Goal: Check status: Check status

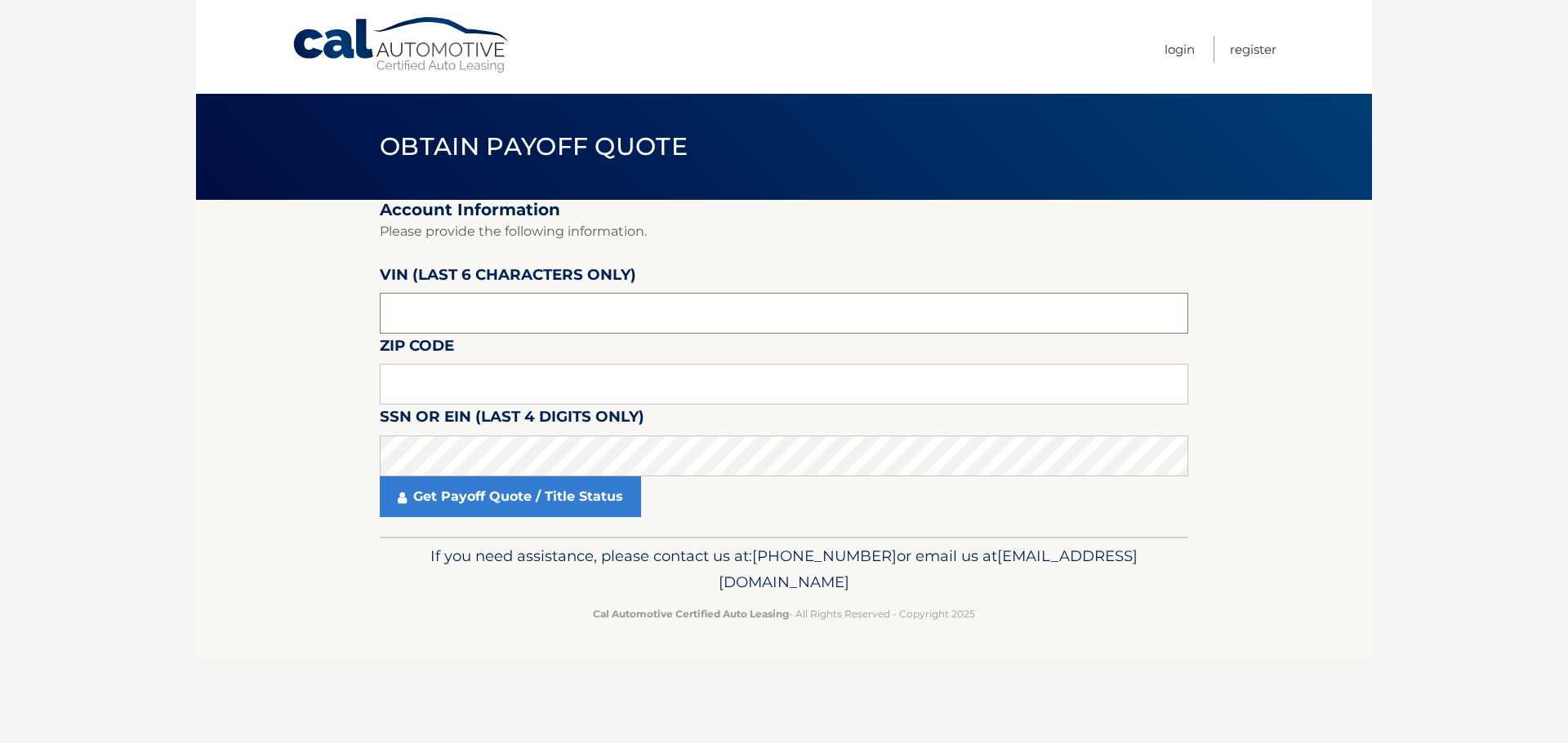
click at [446, 318] on input "text" at bounding box center [784, 312] width 809 height 41
type input "165931"
click at [407, 396] on input "text" at bounding box center [784, 383] width 809 height 41
type input "11561"
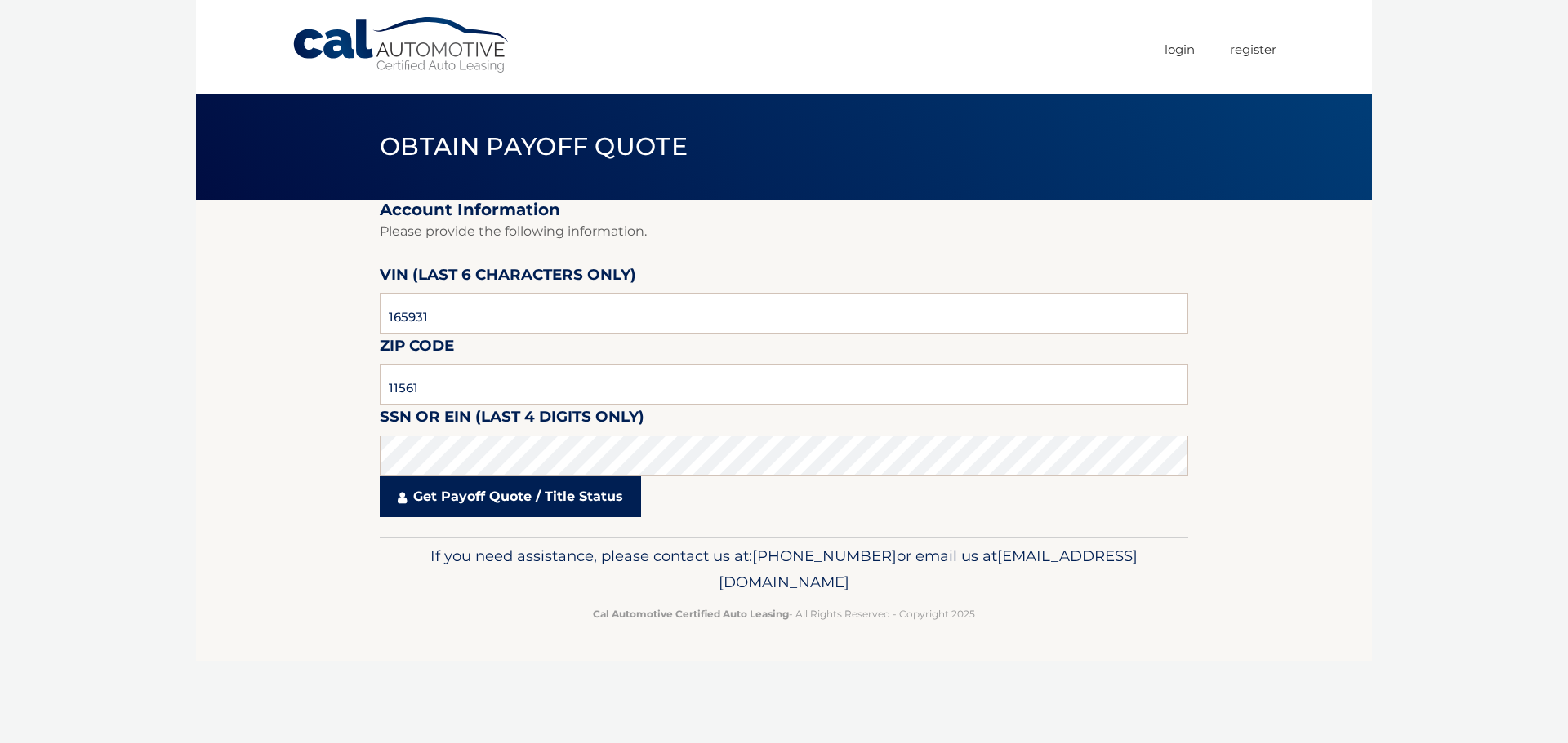
click at [493, 512] on link "Get Payoff Quote / Title Status" at bounding box center [510, 496] width 261 height 41
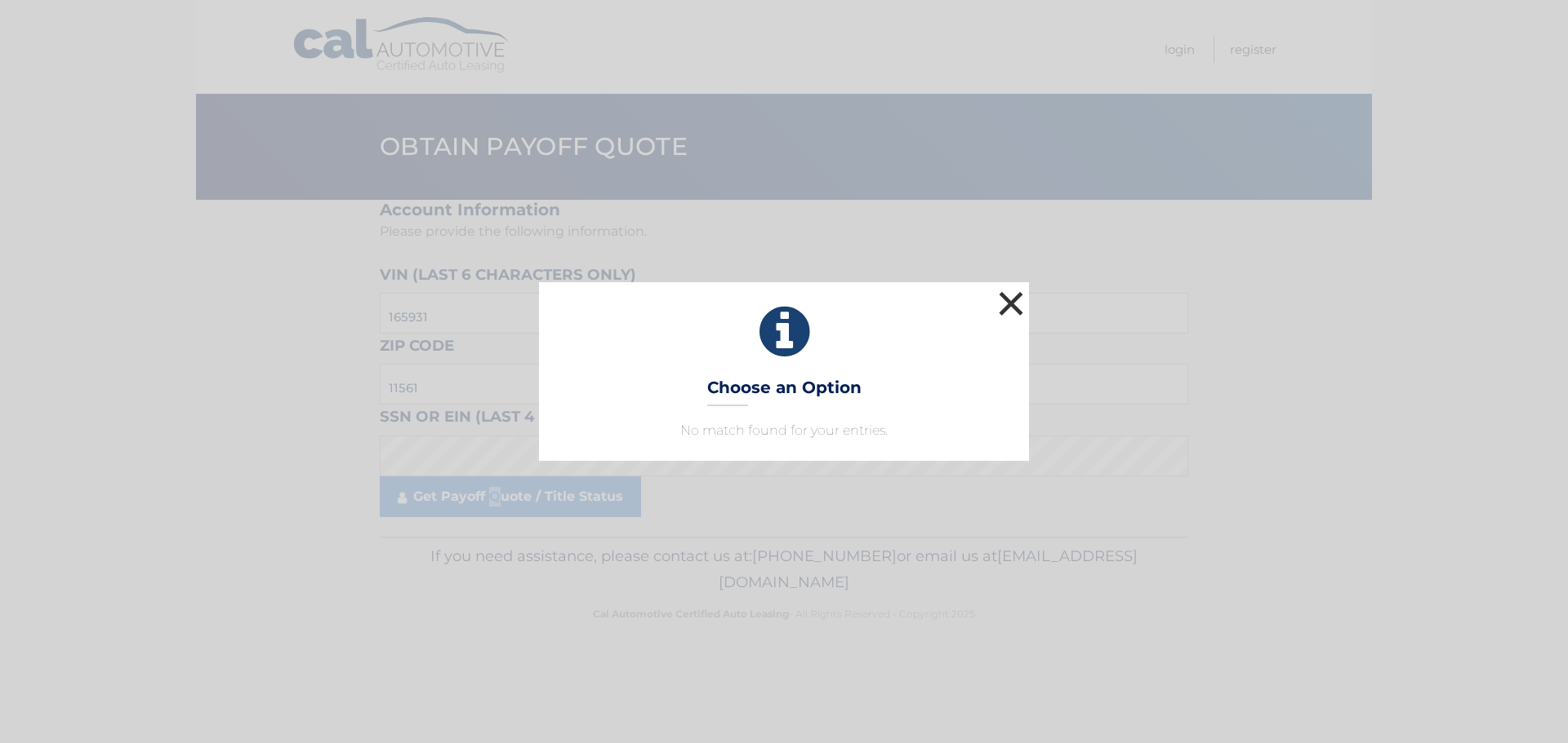
click at [1010, 307] on button "×" at bounding box center [1010, 303] width 33 height 33
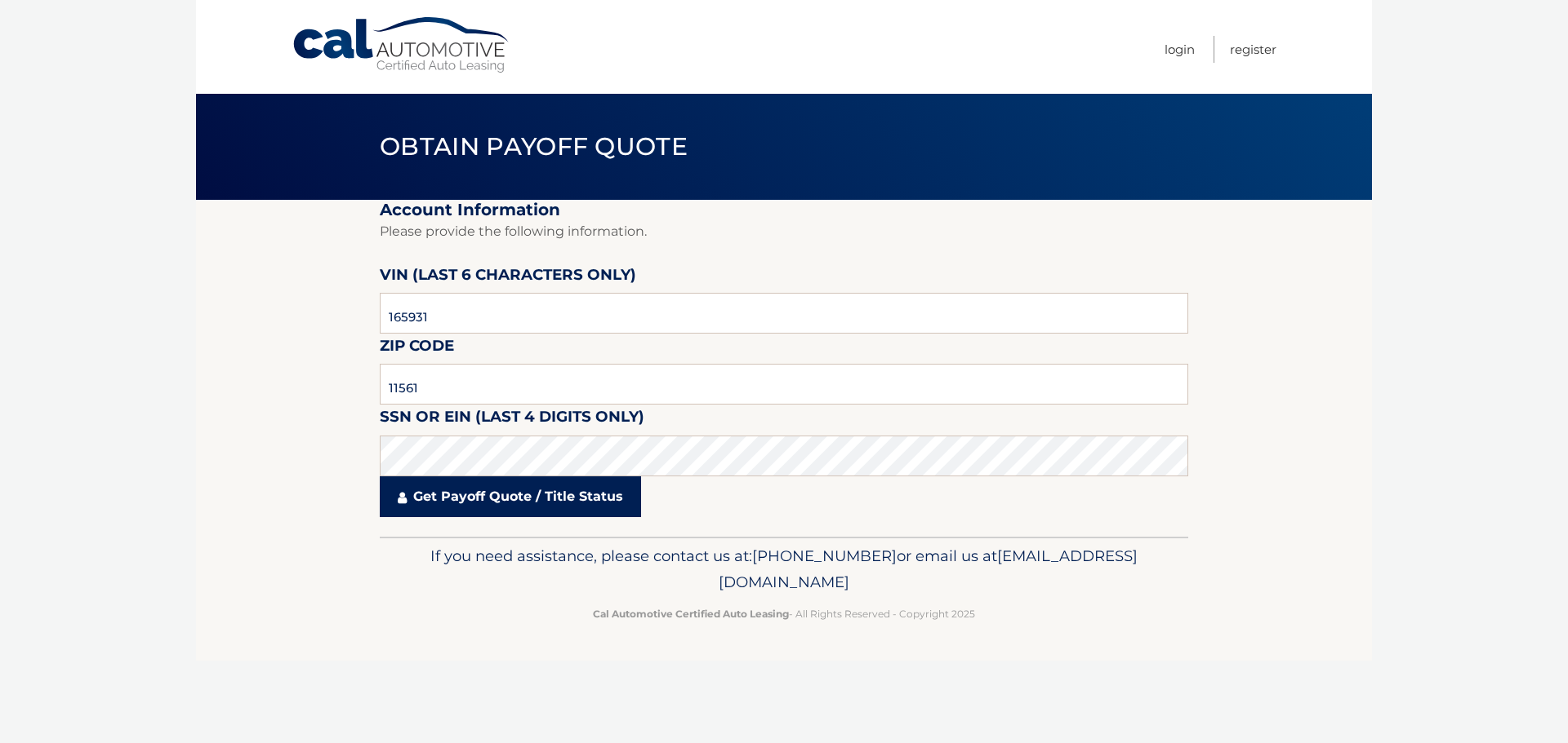
click at [485, 512] on link "Get Payoff Quote / Title Status" at bounding box center [510, 496] width 261 height 41
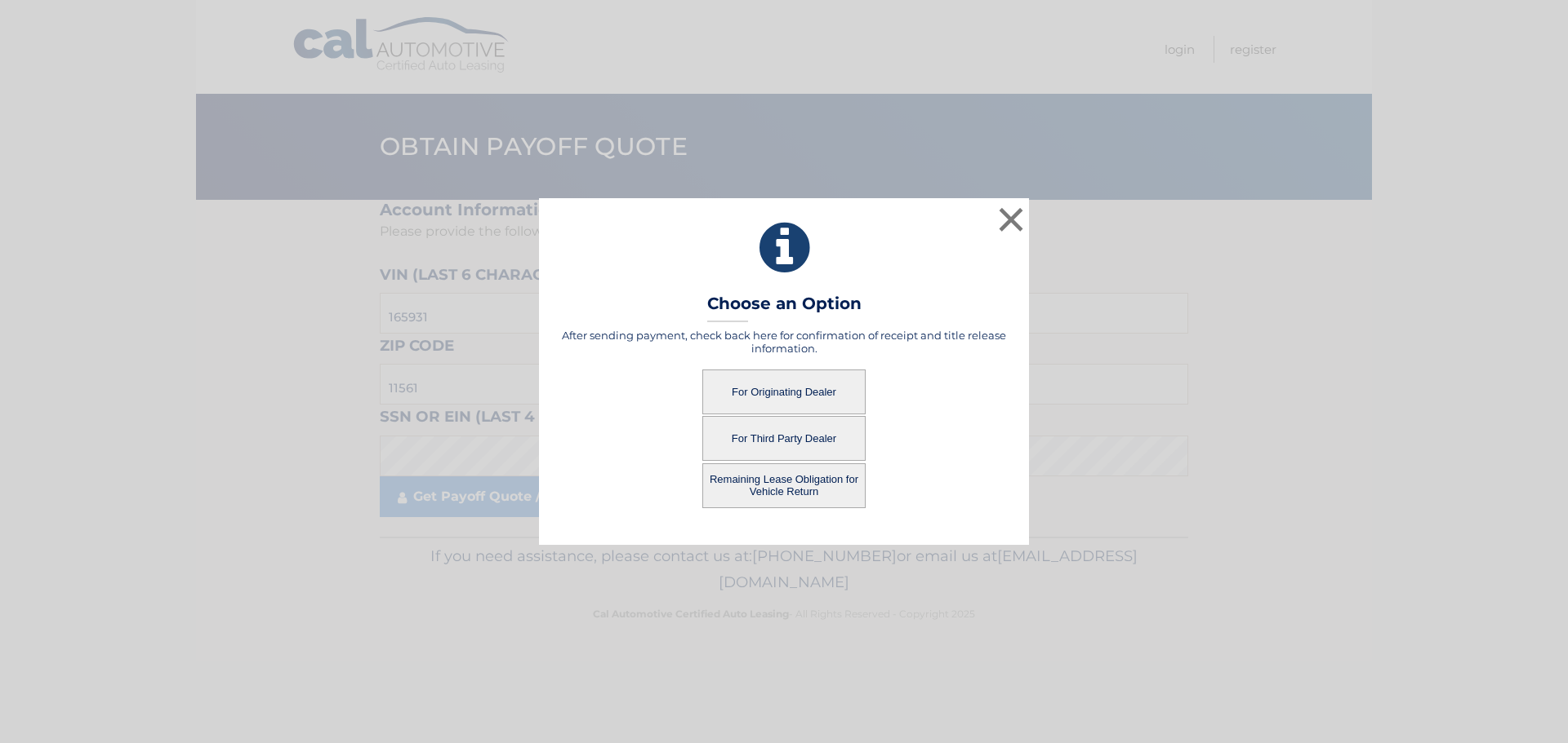
click at [768, 387] on button "For Originating Dealer" at bounding box center [783, 391] width 163 height 44
click at [768, 386] on button "For Originating Dealer" at bounding box center [783, 391] width 163 height 44
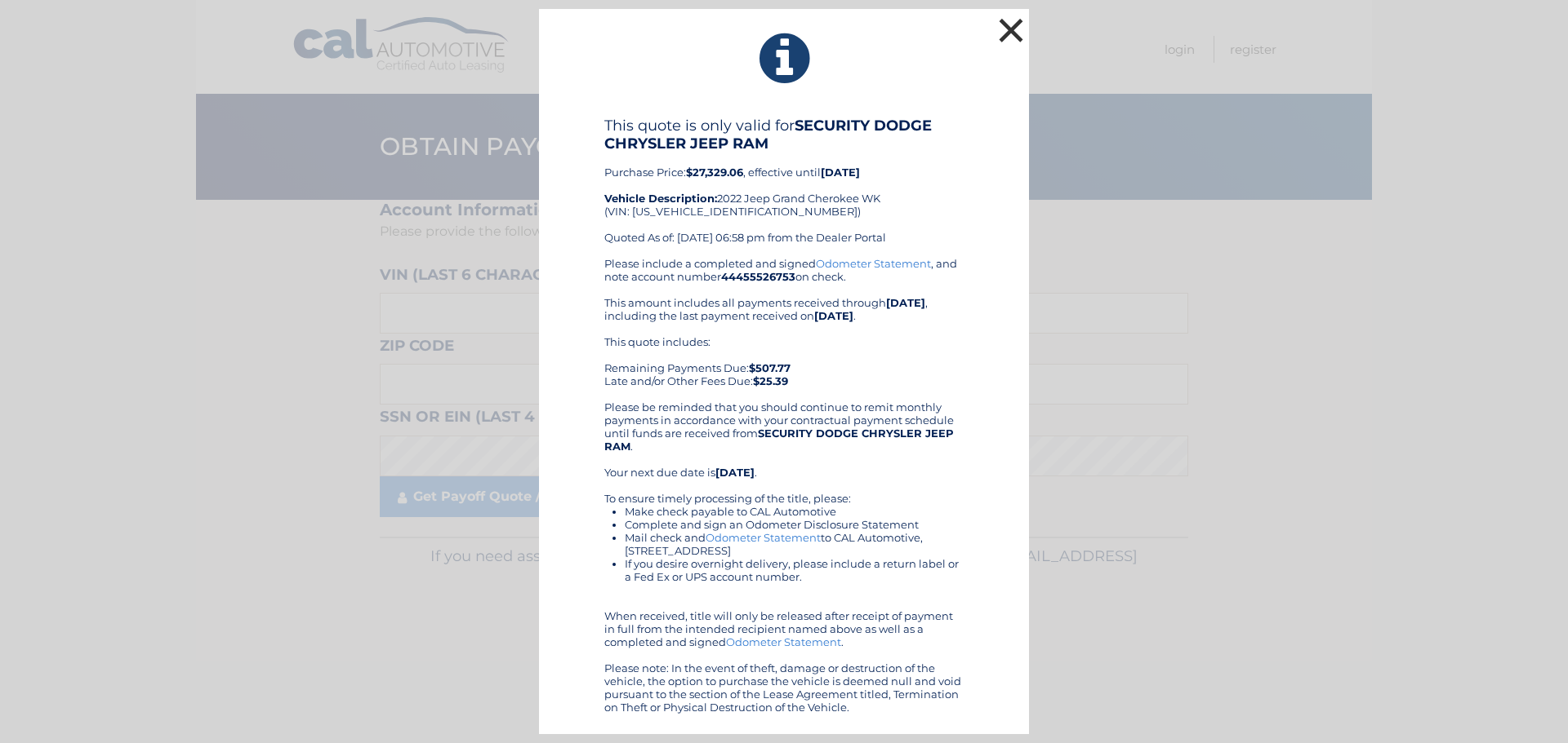
click at [1012, 29] on button "×" at bounding box center [1010, 30] width 33 height 33
